Goal: Transaction & Acquisition: Purchase product/service

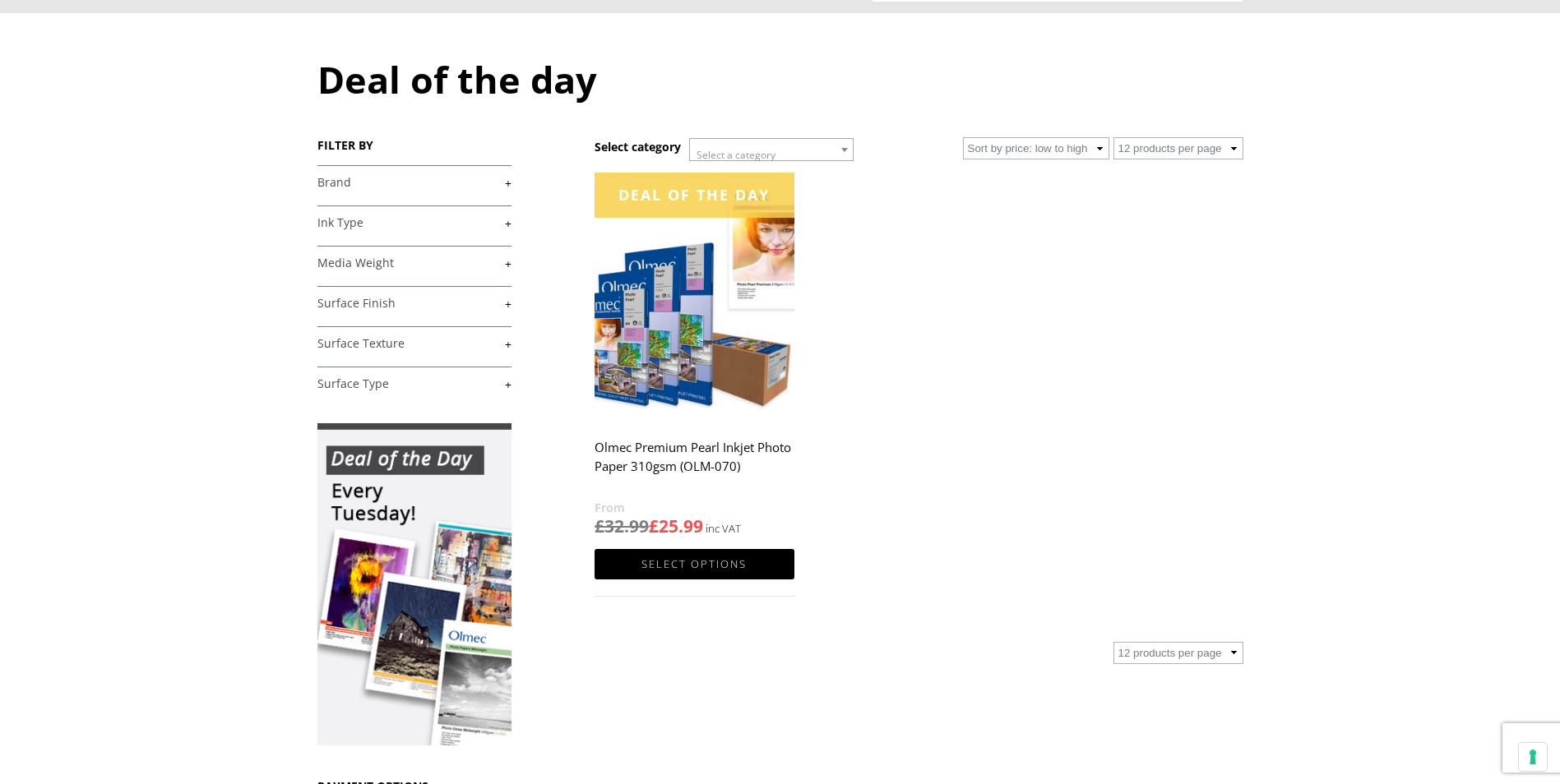
scroll to position [164, 0]
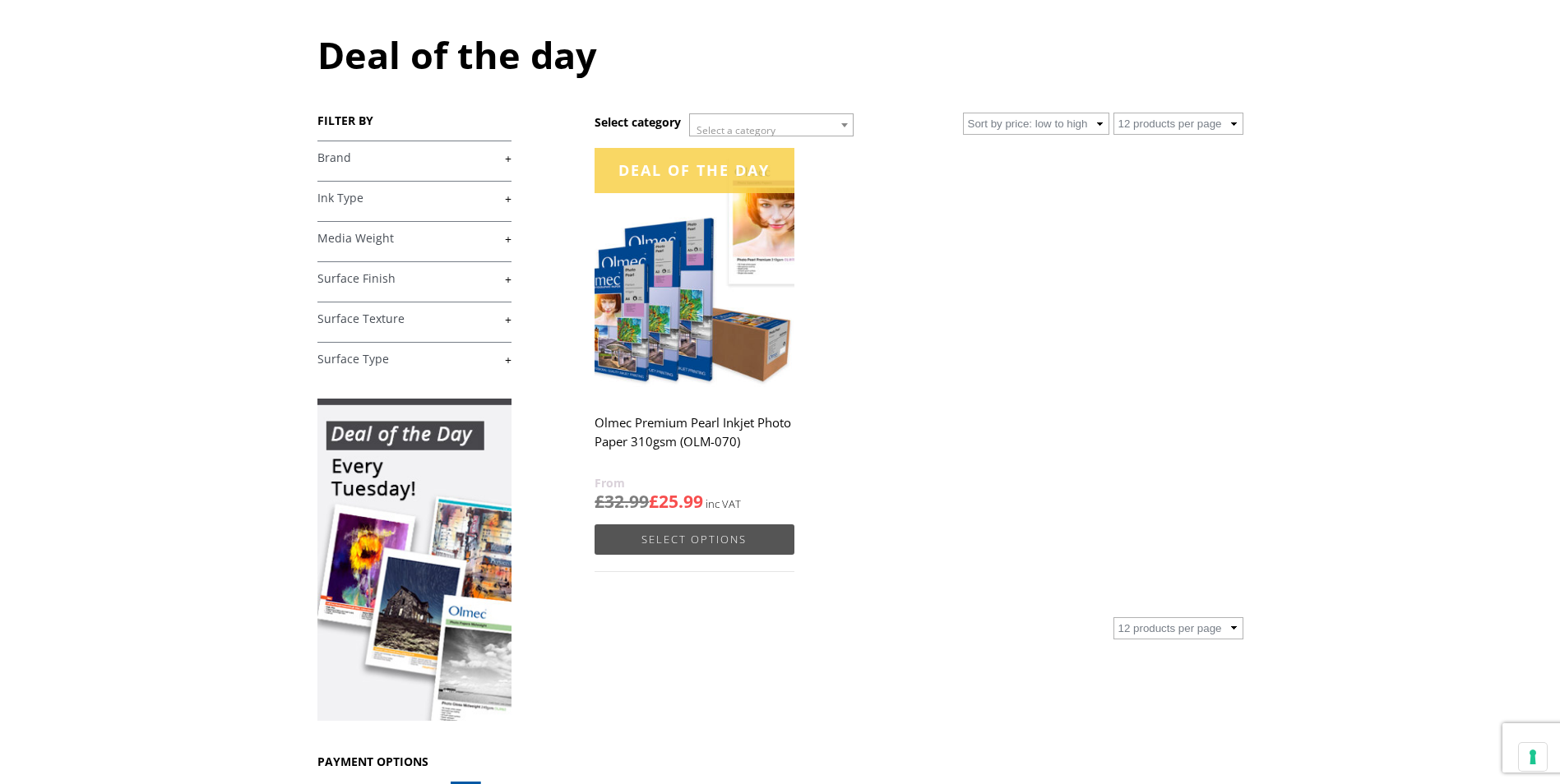
click at [674, 536] on link "Select options" at bounding box center [694, 539] width 199 height 30
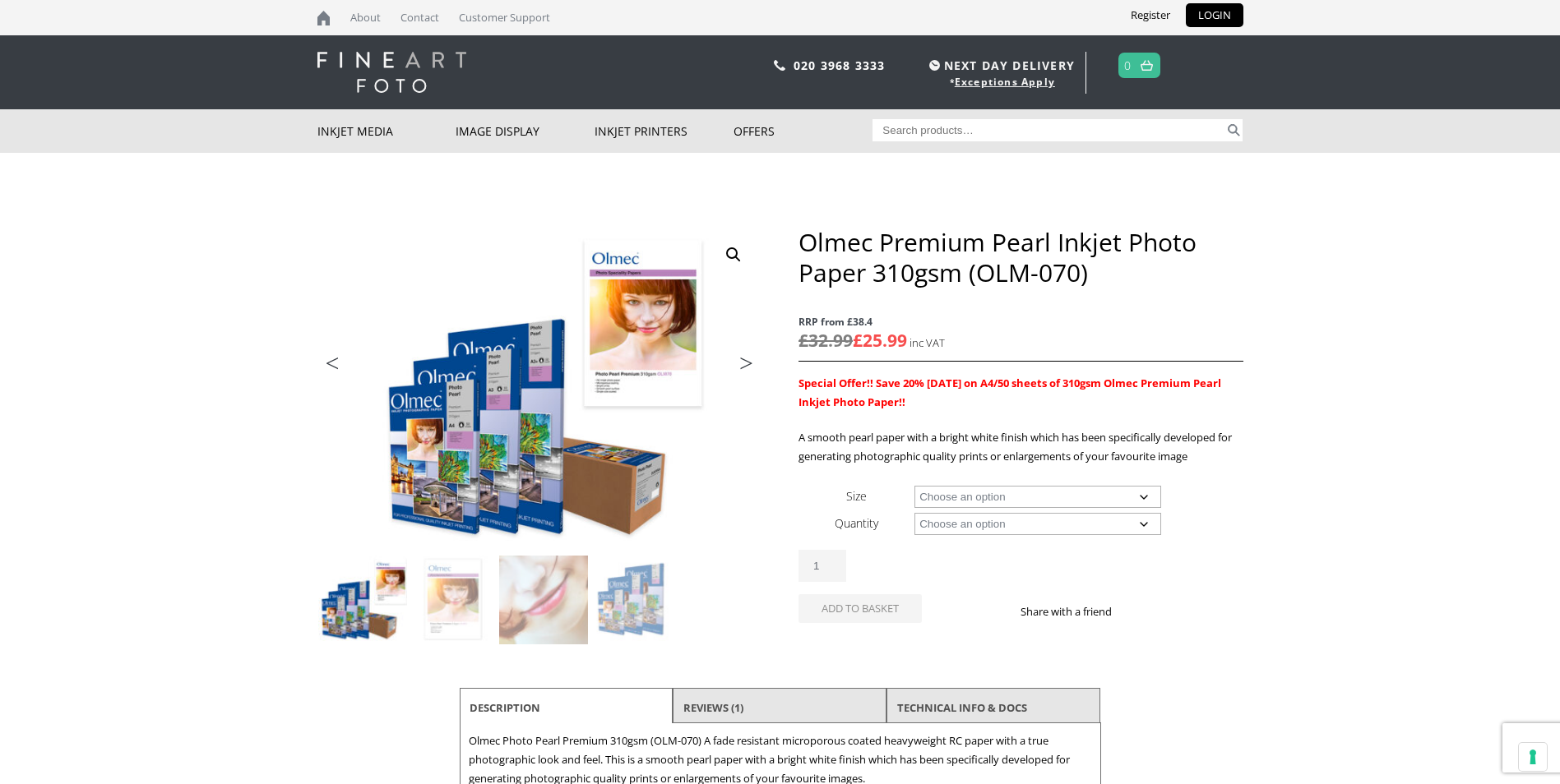
click at [1143, 500] on select "Choose an option A4 Sheet A3 Sheet A3+ Sheet A2 Sheet 17" Wide Roll 24" Wide Ro…" at bounding box center [1038, 497] width 247 height 22
click at [915, 486] on select "Choose an option A4 Sheet A3 Sheet A3+ Sheet A2 Sheet 17" Wide Roll 24" Wide Ro…" at bounding box center [1038, 497] width 247 height 22
select select "a3-sheet-2"
click at [1146, 527] on select "Choose an option 50 Sheets" at bounding box center [1038, 523] width 247 height 22
select select "50-sheets"
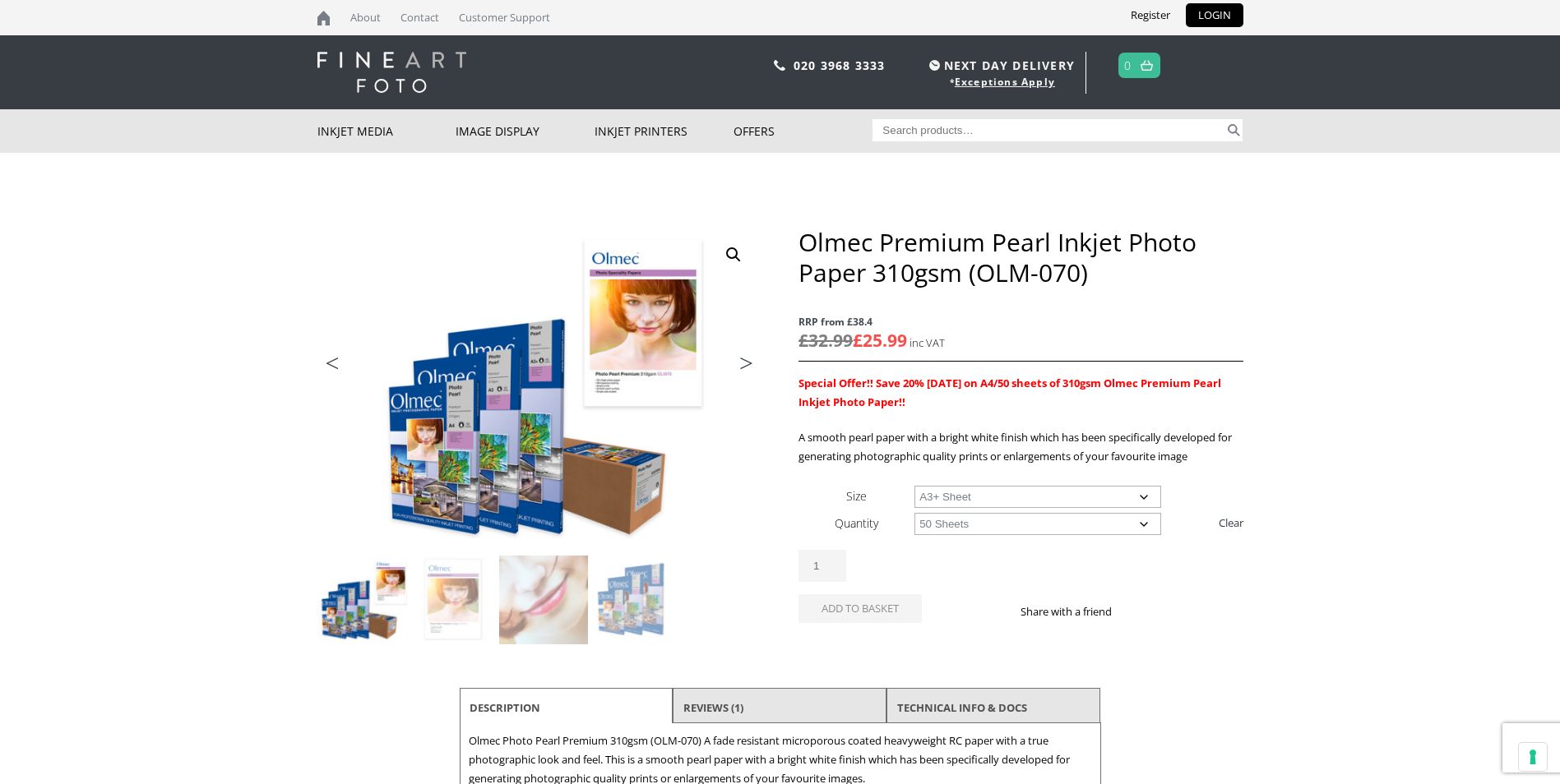
click at [915, 513] on select "Choose an option 50 Sheets" at bounding box center [1038, 523] width 247 height 22
select select "a3-sheet-2"
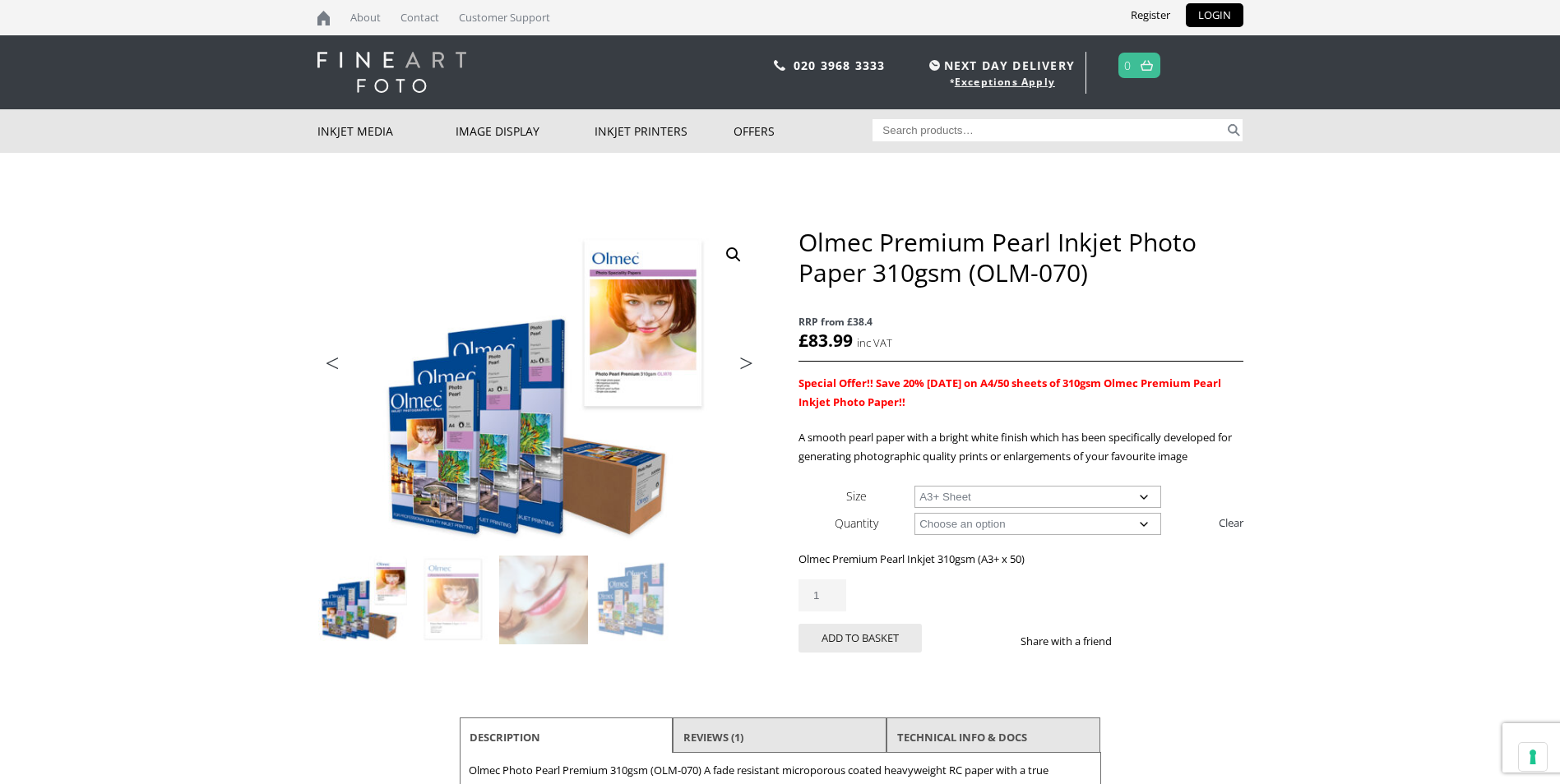
drag, startPoint x: 1113, startPoint y: 370, endPoint x: 974, endPoint y: 442, distance: 156.5
